Goal: Task Accomplishment & Management: Manage account settings

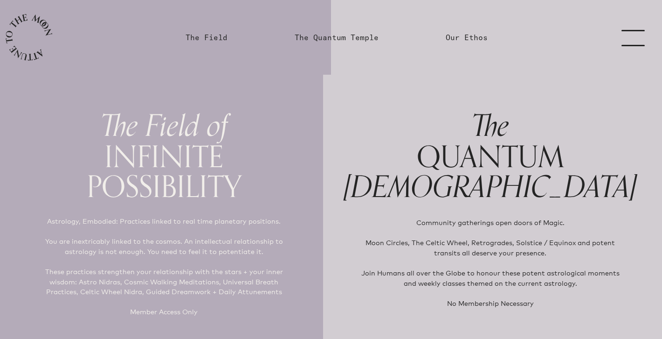
click at [629, 33] on link "menu" at bounding box center [639, 37] width 47 height 75
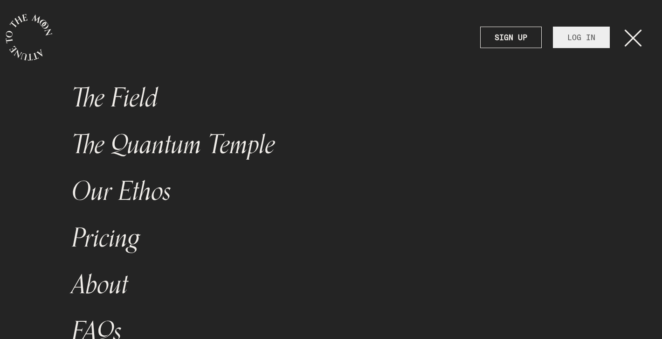
click at [573, 37] on link "LOG IN" at bounding box center [581, 37] width 57 height 21
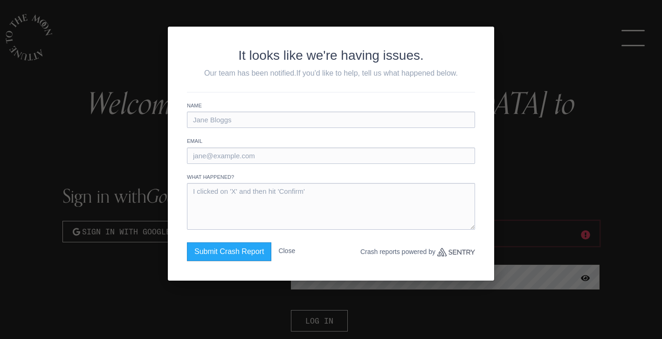
type input "[EMAIL_ADDRESS][DOMAIN_NAME]"
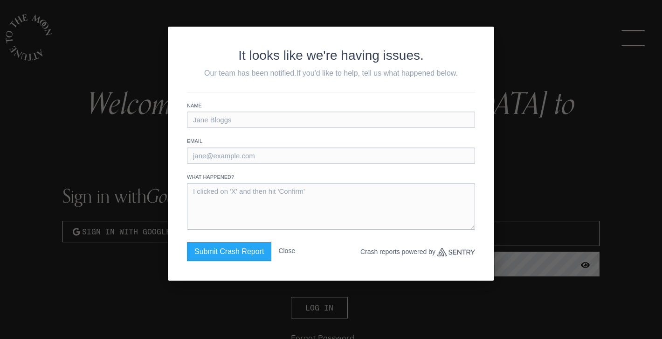
click at [295, 250] on button "Close" at bounding box center [286, 250] width 17 height 17
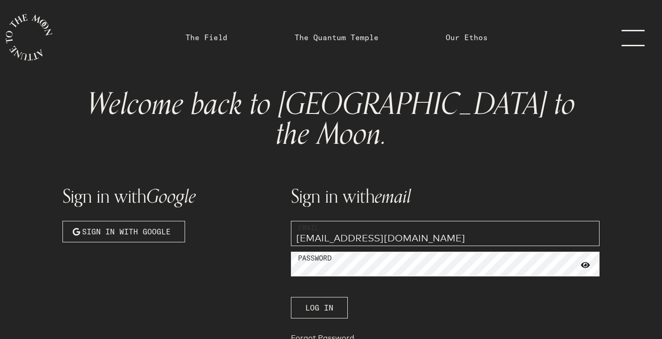
click at [588, 261] on span at bounding box center [585, 265] width 9 height 8
click at [323, 302] on span "Log In" at bounding box center [319, 307] width 28 height 11
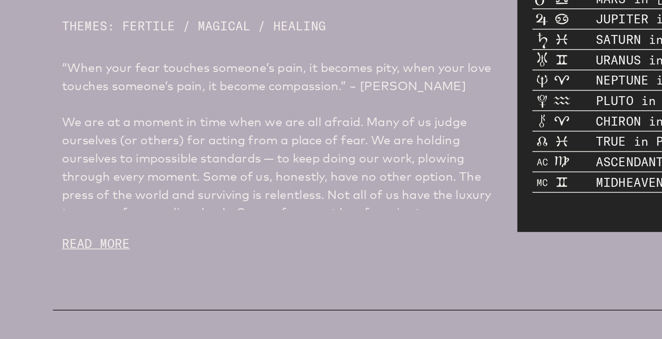
scroll to position [402, 0]
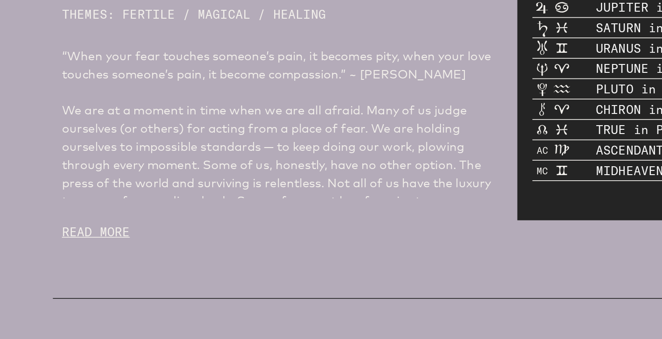
click at [58, 267] on p "READ MORE" at bounding box center [190, 272] width 270 height 11
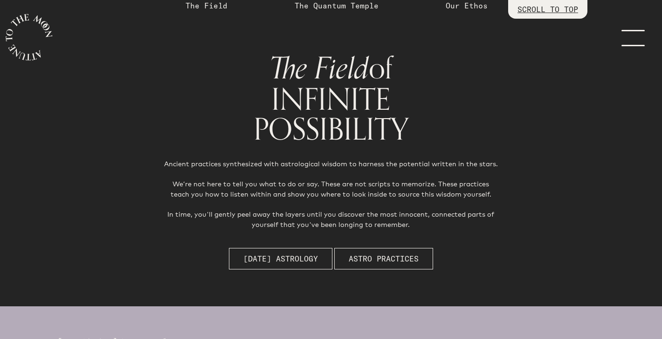
scroll to position [21, 0]
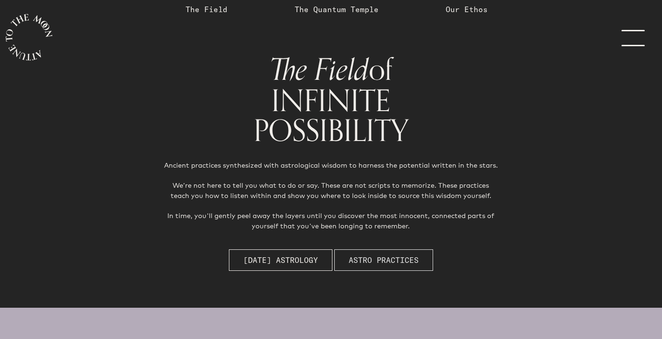
click at [361, 257] on span "Astro Practices" at bounding box center [384, 259] width 70 height 11
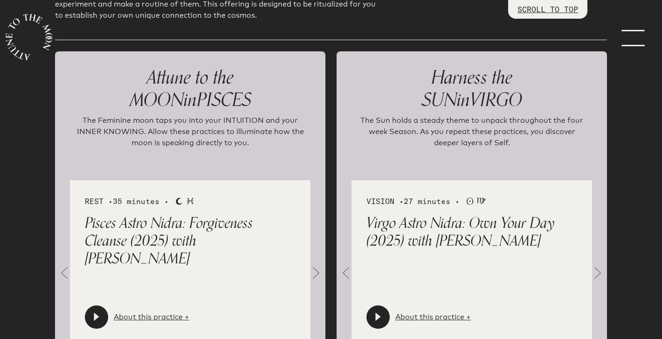
scroll to position [1873, 0]
